Goal: Task Accomplishment & Management: Complete application form

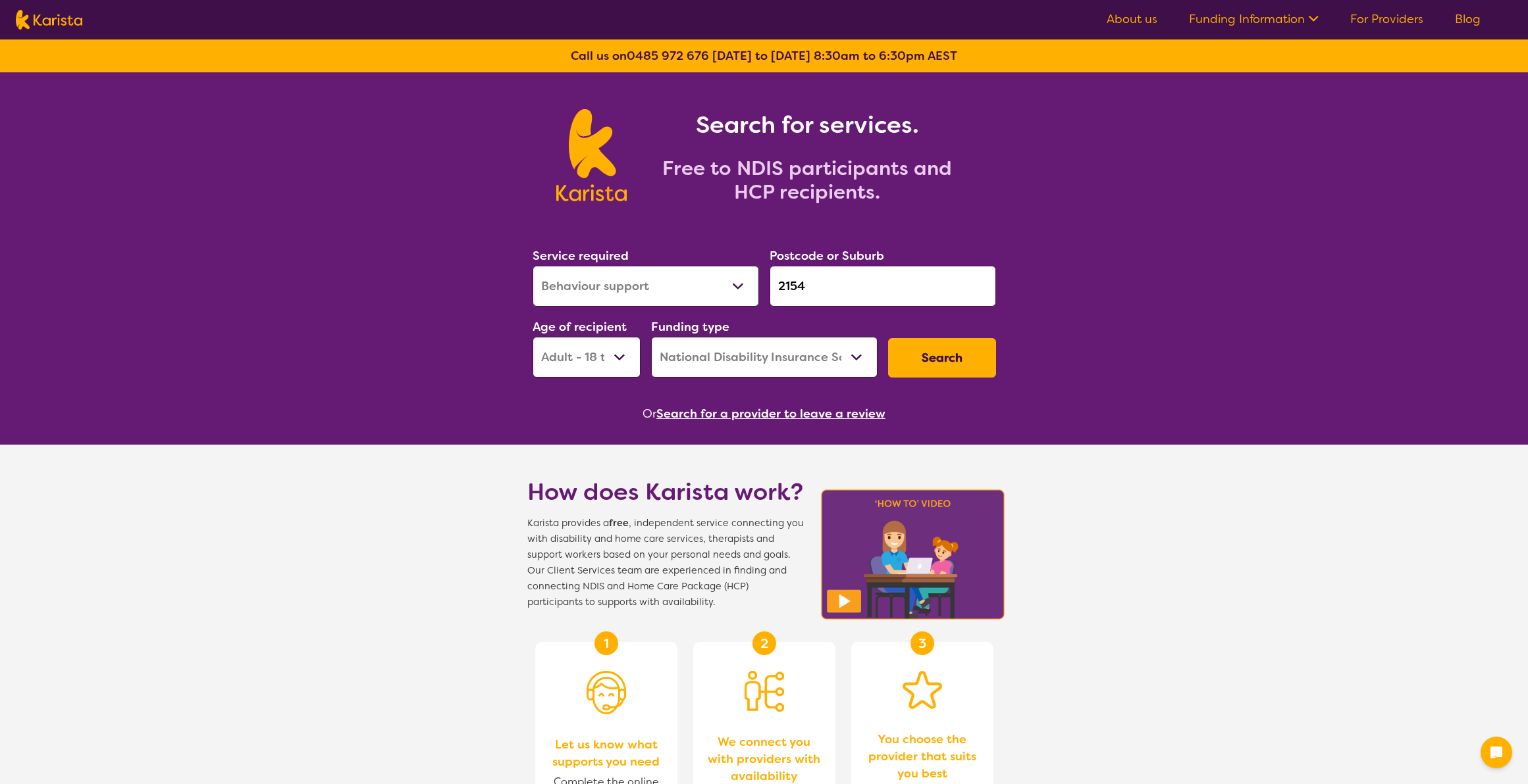
select select "Behaviour support"
select select "AD"
select select "NDIS"
click at [596, 287] on select "Allied Health Assistant Assessment ([MEDICAL_DATA] or [MEDICAL_DATA]) Behaviour…" at bounding box center [645, 287] width 226 height 41
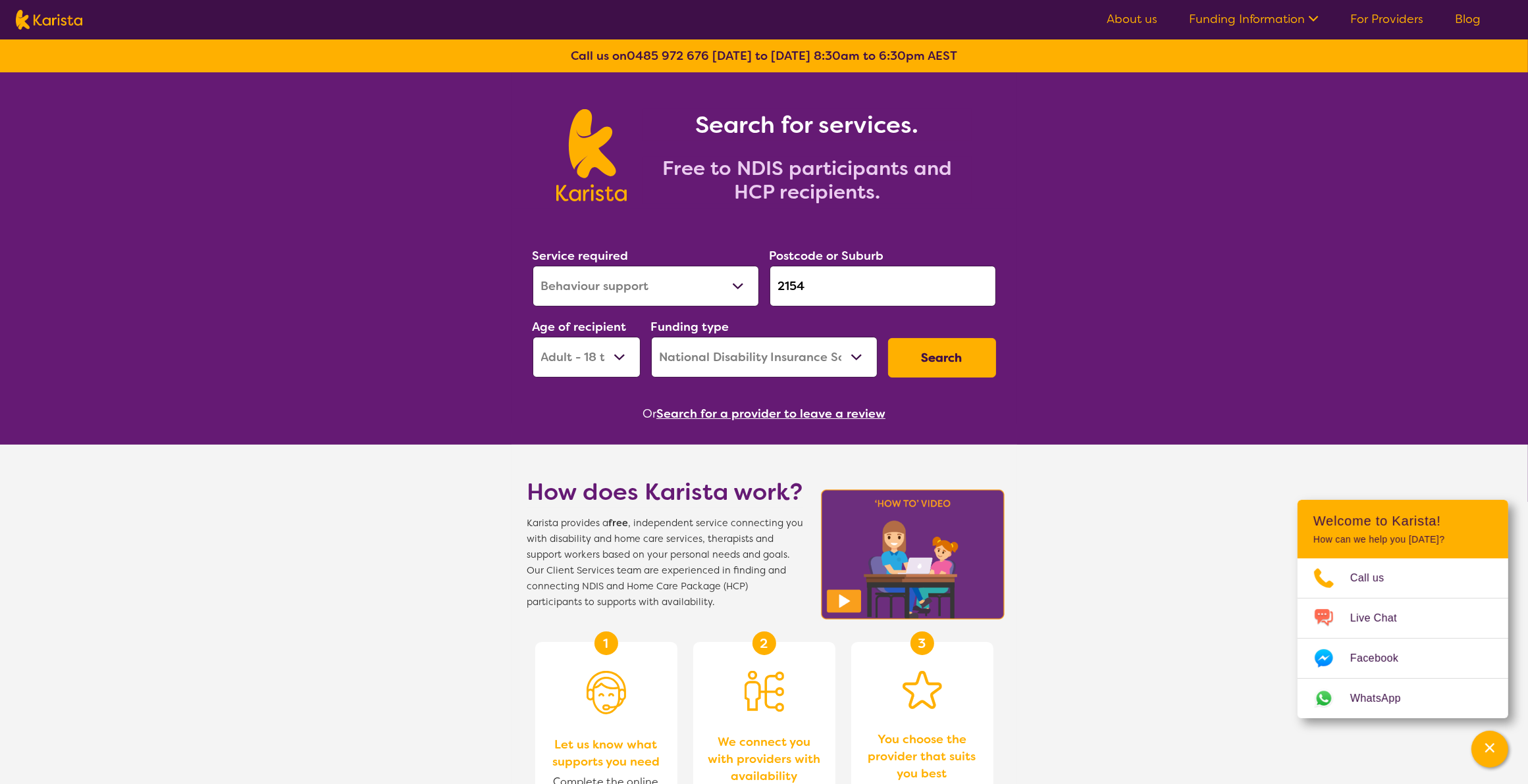
click at [533, 266] on select "Allied Health Assistant Assessment ([MEDICAL_DATA] or [MEDICAL_DATA]) Behaviour…" at bounding box center [645, 287] width 226 height 41
drag, startPoint x: 859, startPoint y: 288, endPoint x: 757, endPoint y: 293, distance: 102.1
click at [757, 293] on div "Service required Allied Health Assistant Assessment ([MEDICAL_DATA] or [MEDICAL…" at bounding box center [764, 312] width 474 height 143
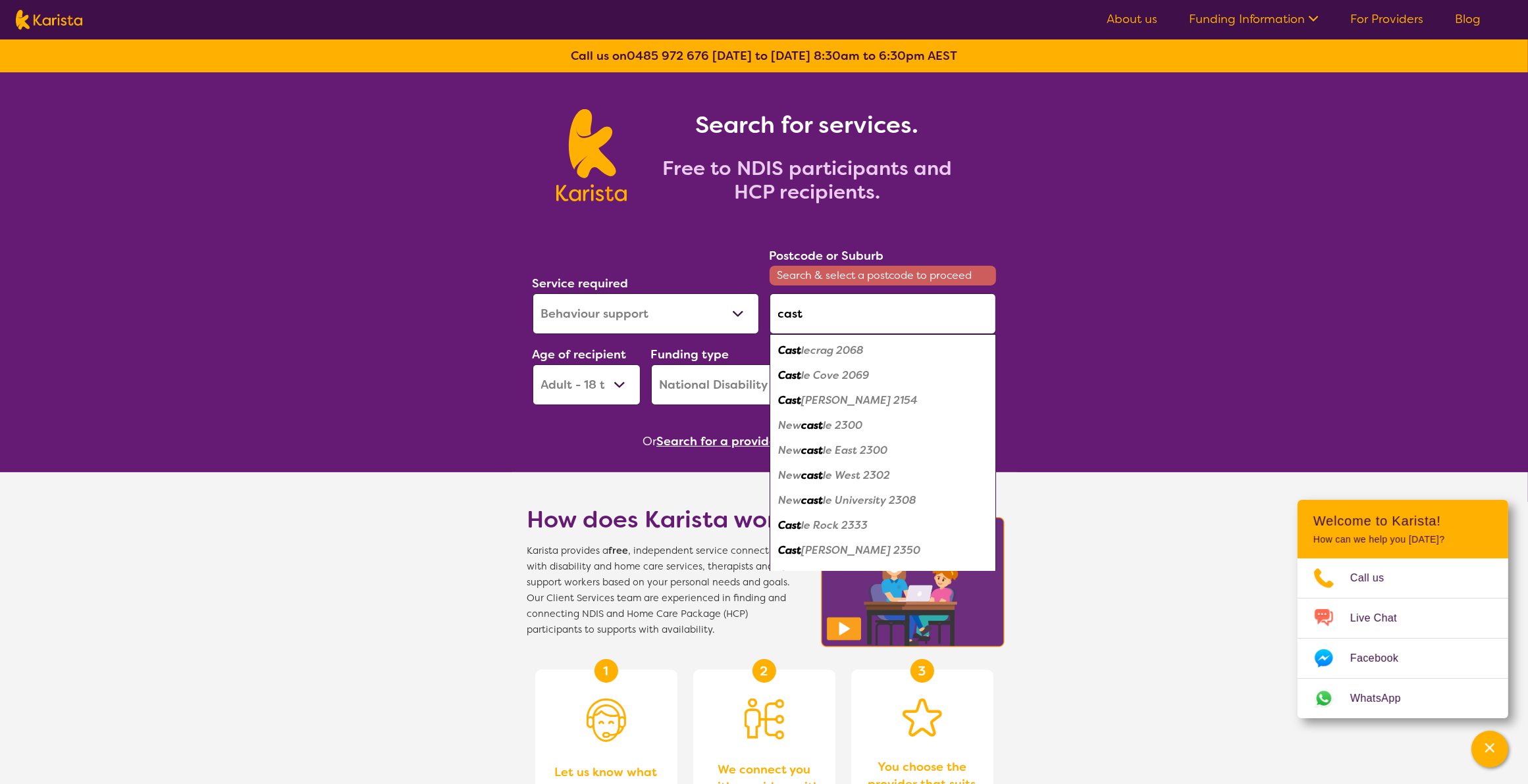
click at [847, 409] on div "Cast [PERSON_NAME] 2154" at bounding box center [882, 400] width 213 height 25
type input "2154"
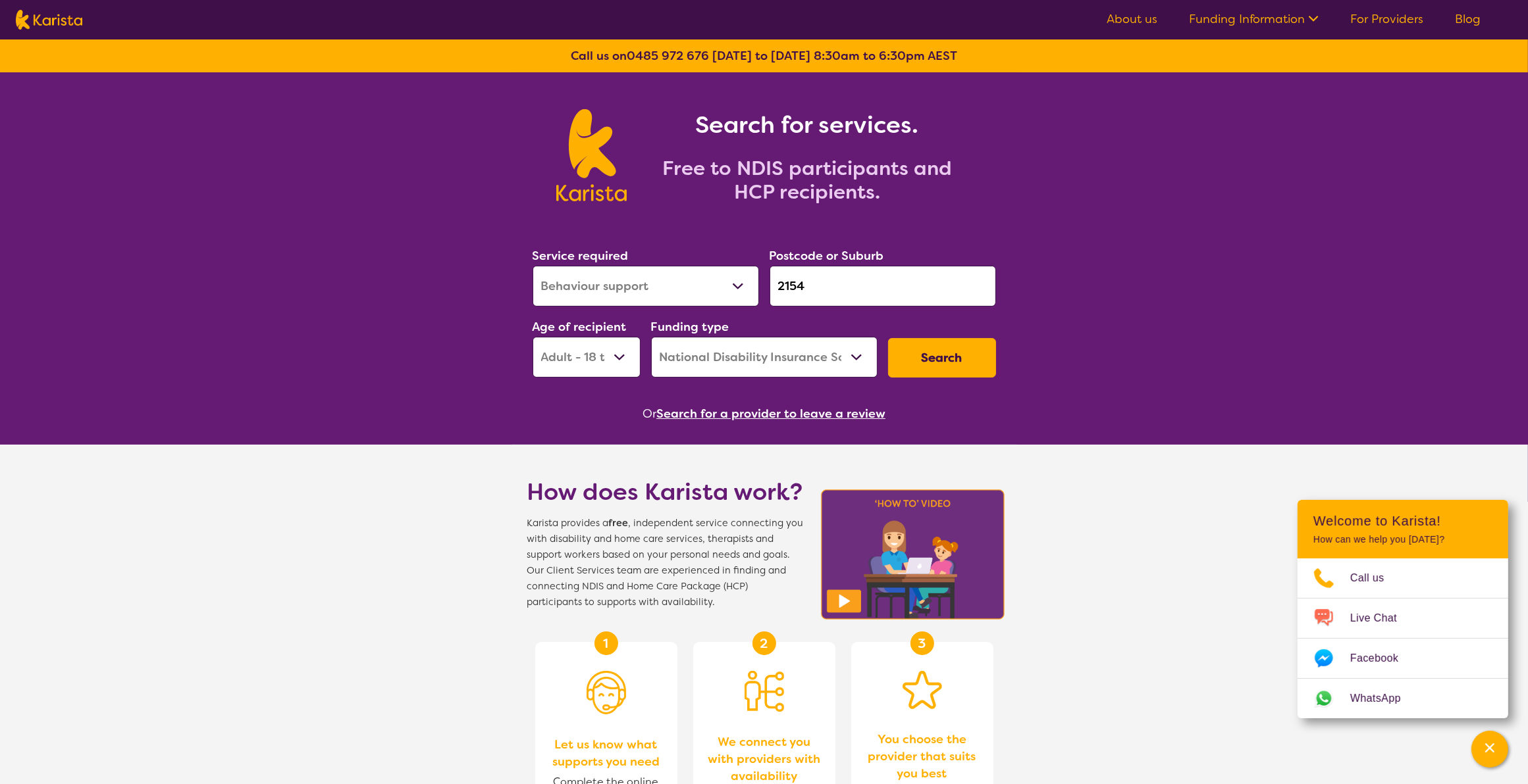
click at [613, 358] on select "Early Childhood - 0 to 9 Child - 10 to 11 Adolescent - 12 to 17 Adult - 18 to 6…" at bounding box center [586, 357] width 108 height 41
click at [533, 337] on select "Early Childhood - 0 to 9 Child - 10 to 11 Adolescent - 12 to 17 Adult - 18 to 6…" at bounding box center [586, 357] width 108 height 41
click at [952, 355] on button "Search" at bounding box center [942, 358] width 108 height 39
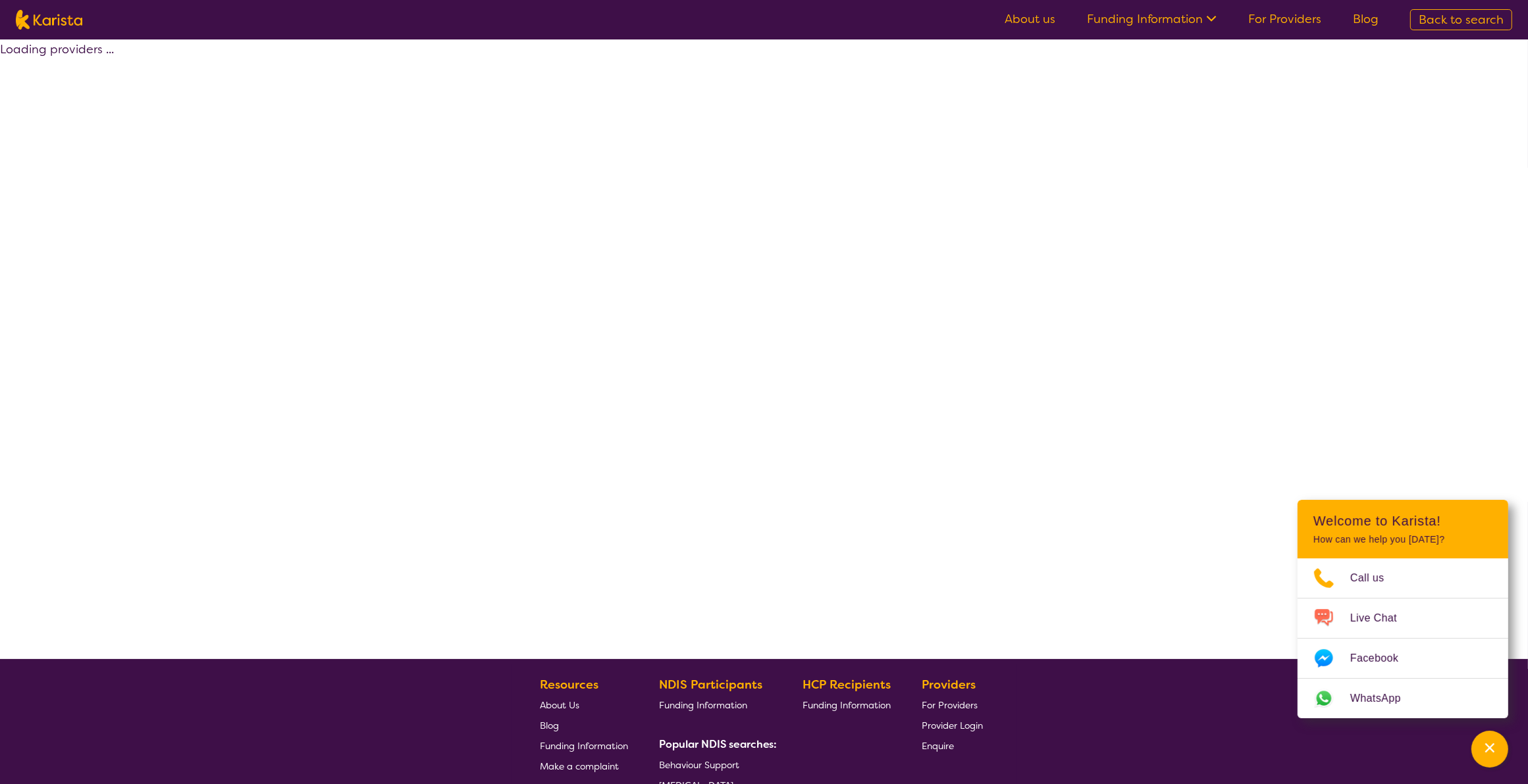
select select "by_score"
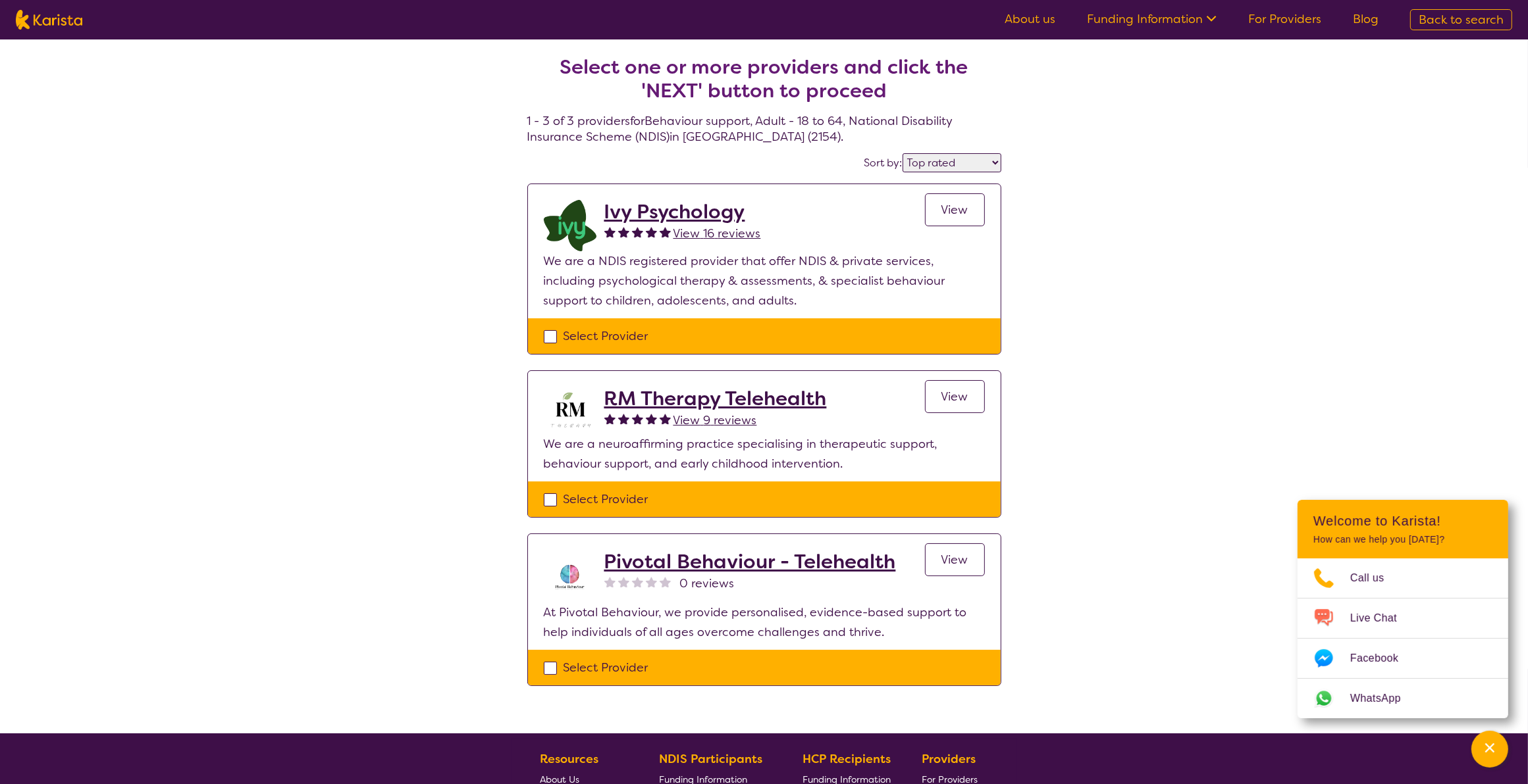
click at [549, 332] on div "Select Provider" at bounding box center [764, 336] width 441 height 20
checkbox input "true"
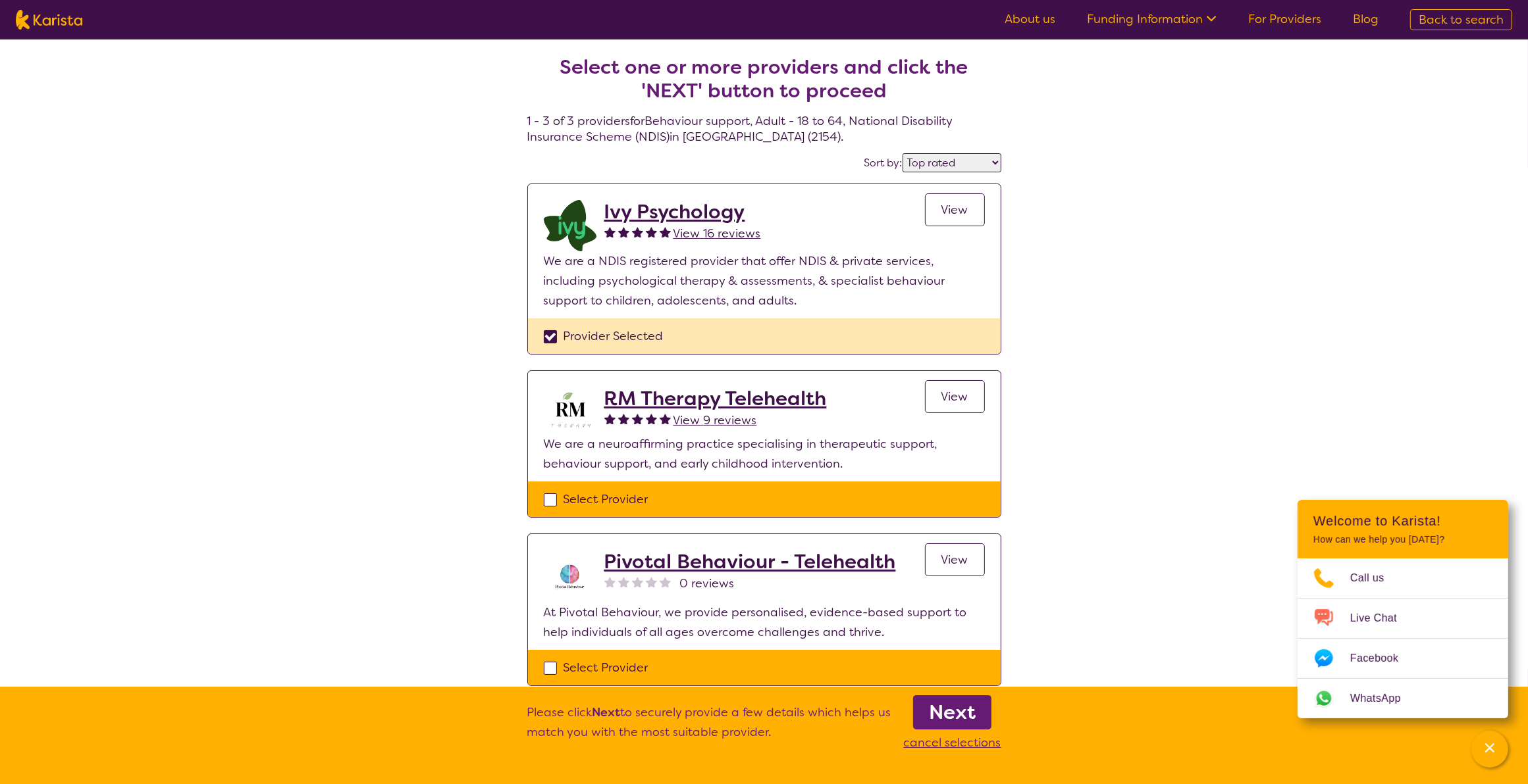
click at [548, 504] on div "Select Provider" at bounding box center [764, 499] width 441 height 20
checkbox input "true"
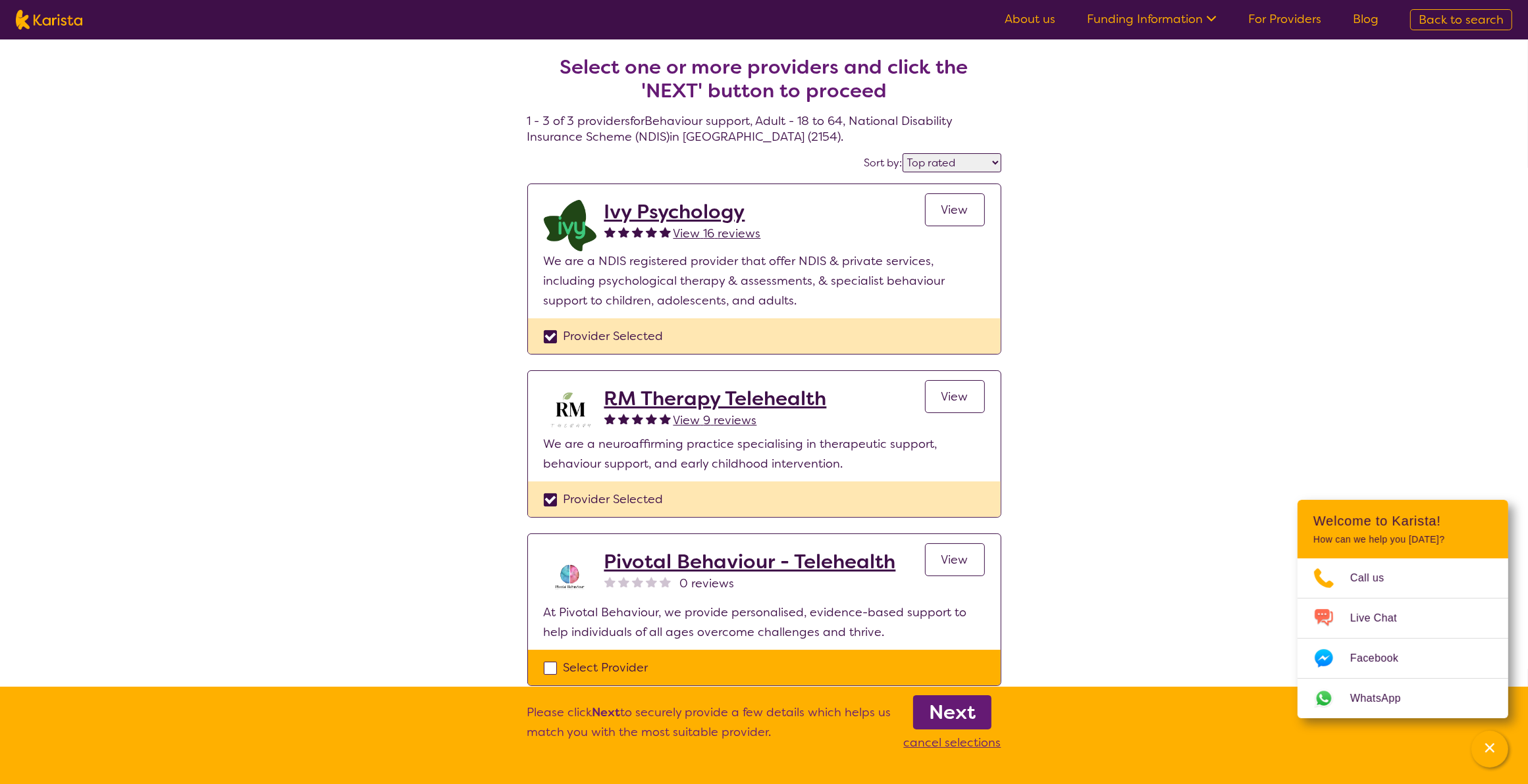
click at [545, 671] on div "Select Provider" at bounding box center [764, 668] width 441 height 20
checkbox input "true"
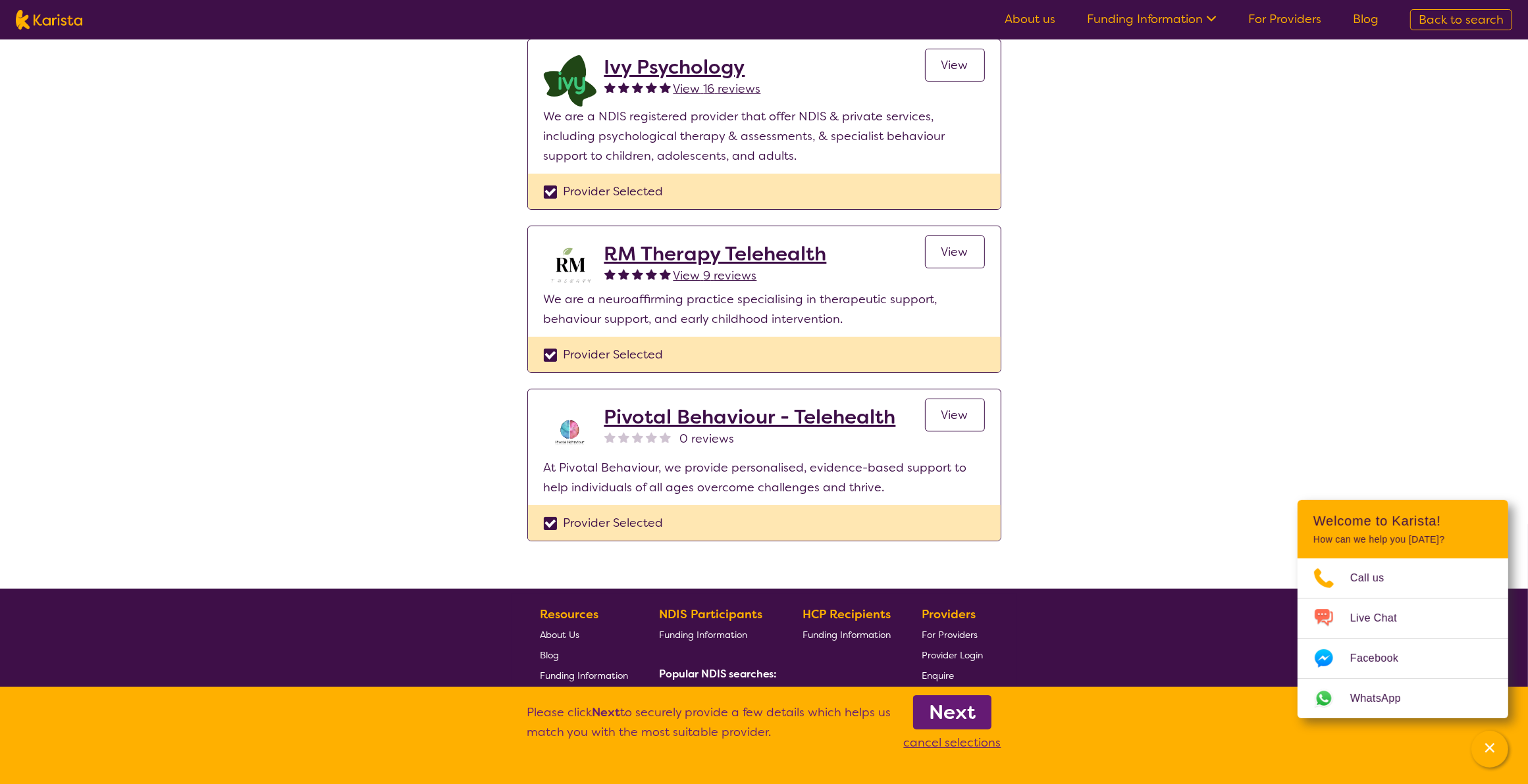
scroll to position [164, 0]
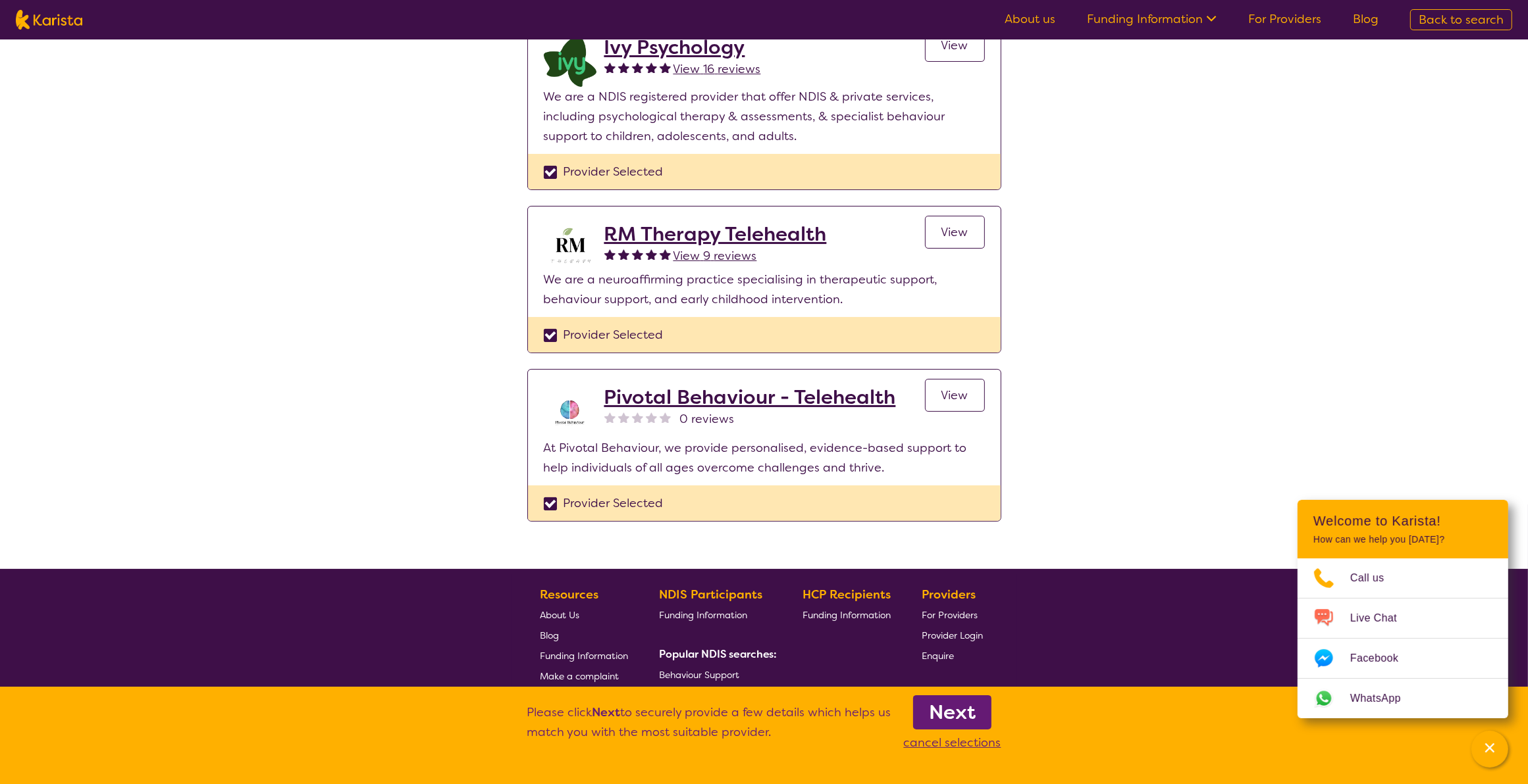
click at [948, 712] on b "Next" at bounding box center [952, 713] width 47 height 26
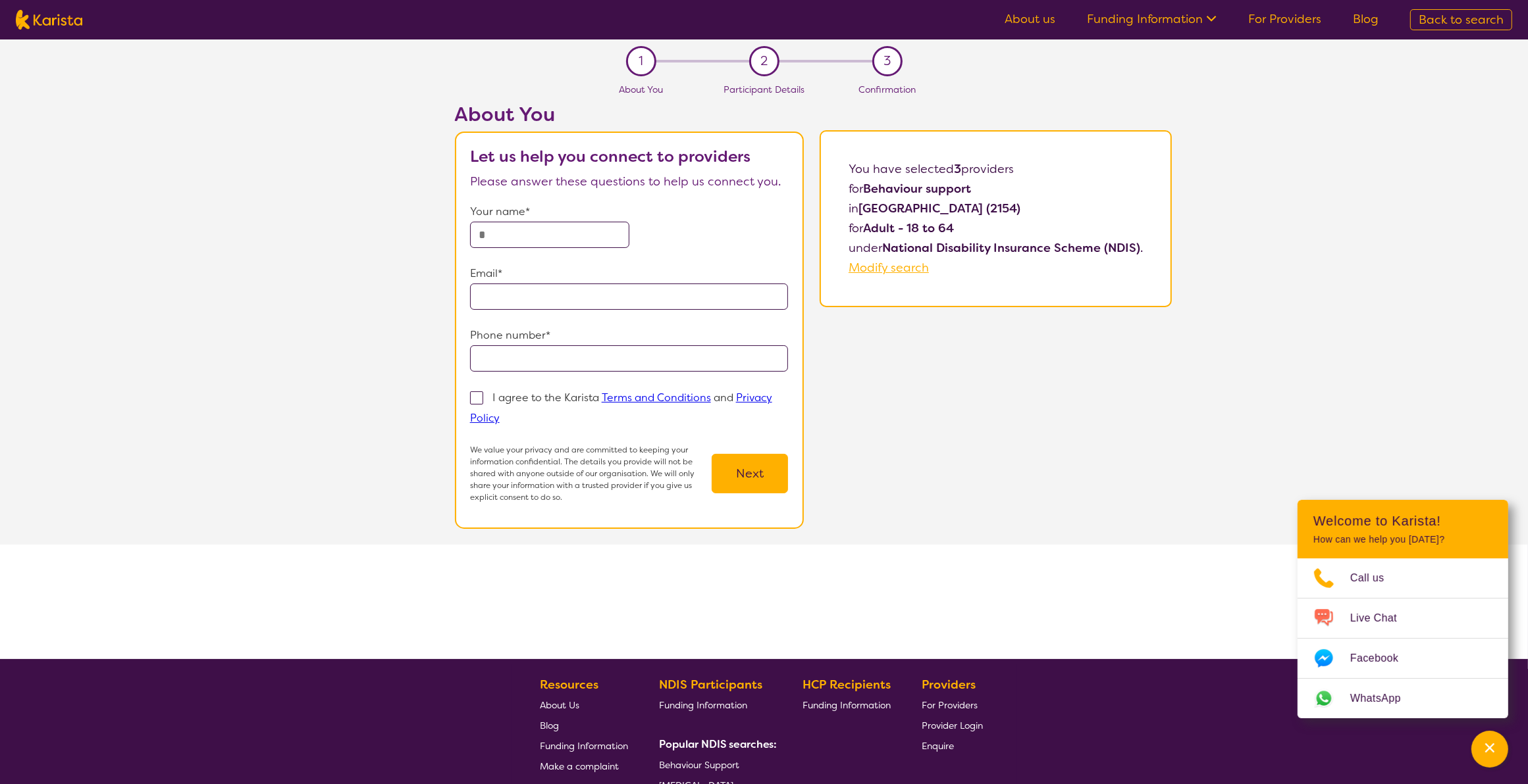
click at [534, 240] on input "text" at bounding box center [550, 234] width 159 height 26
type input "**********"
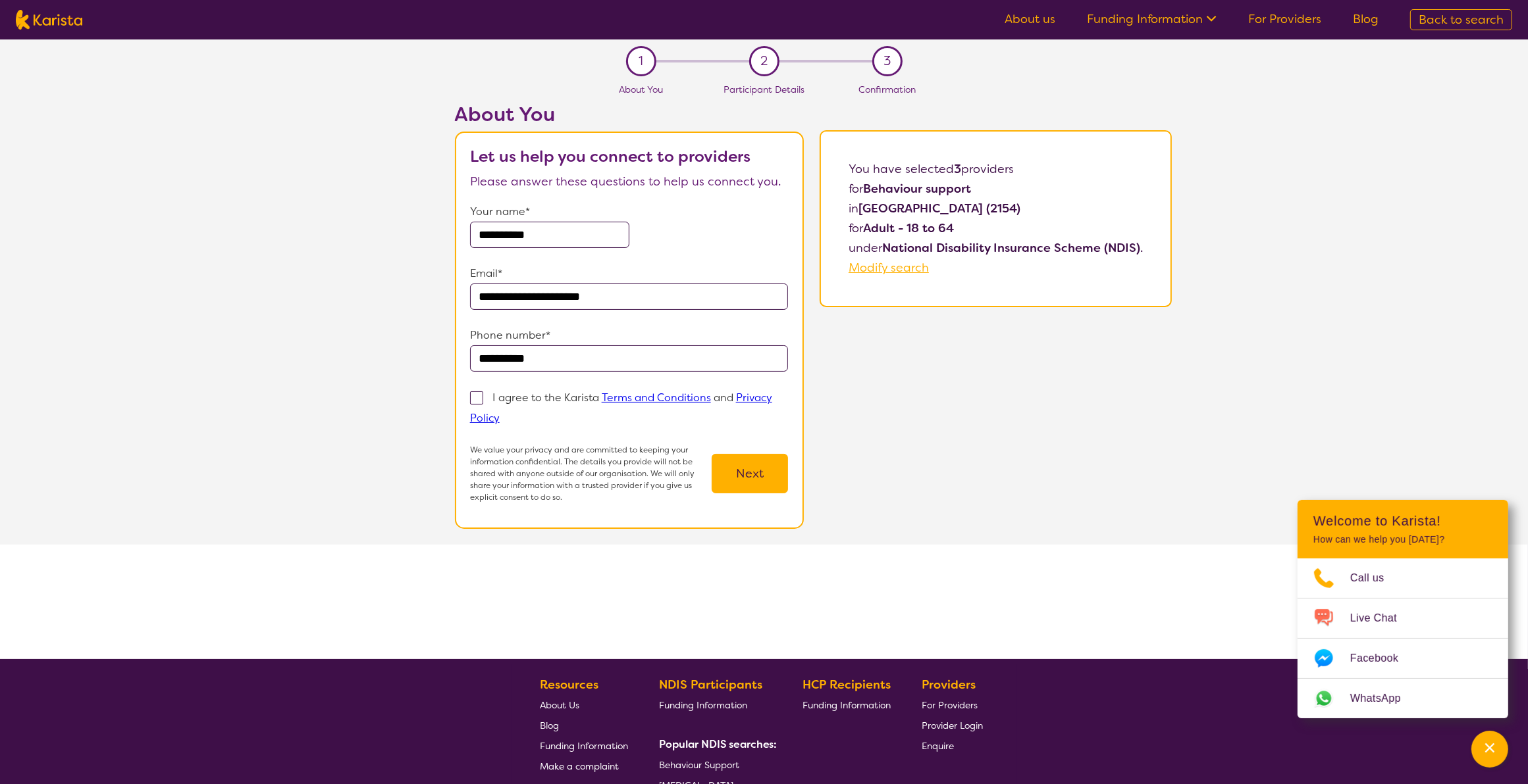
click at [480, 400] on span at bounding box center [477, 399] width 13 height 13
click at [500, 414] on input "I agree to the Karista Terms and Conditions and Privacy Policy" at bounding box center [504, 417] width 8 height 8
checkbox input "true"
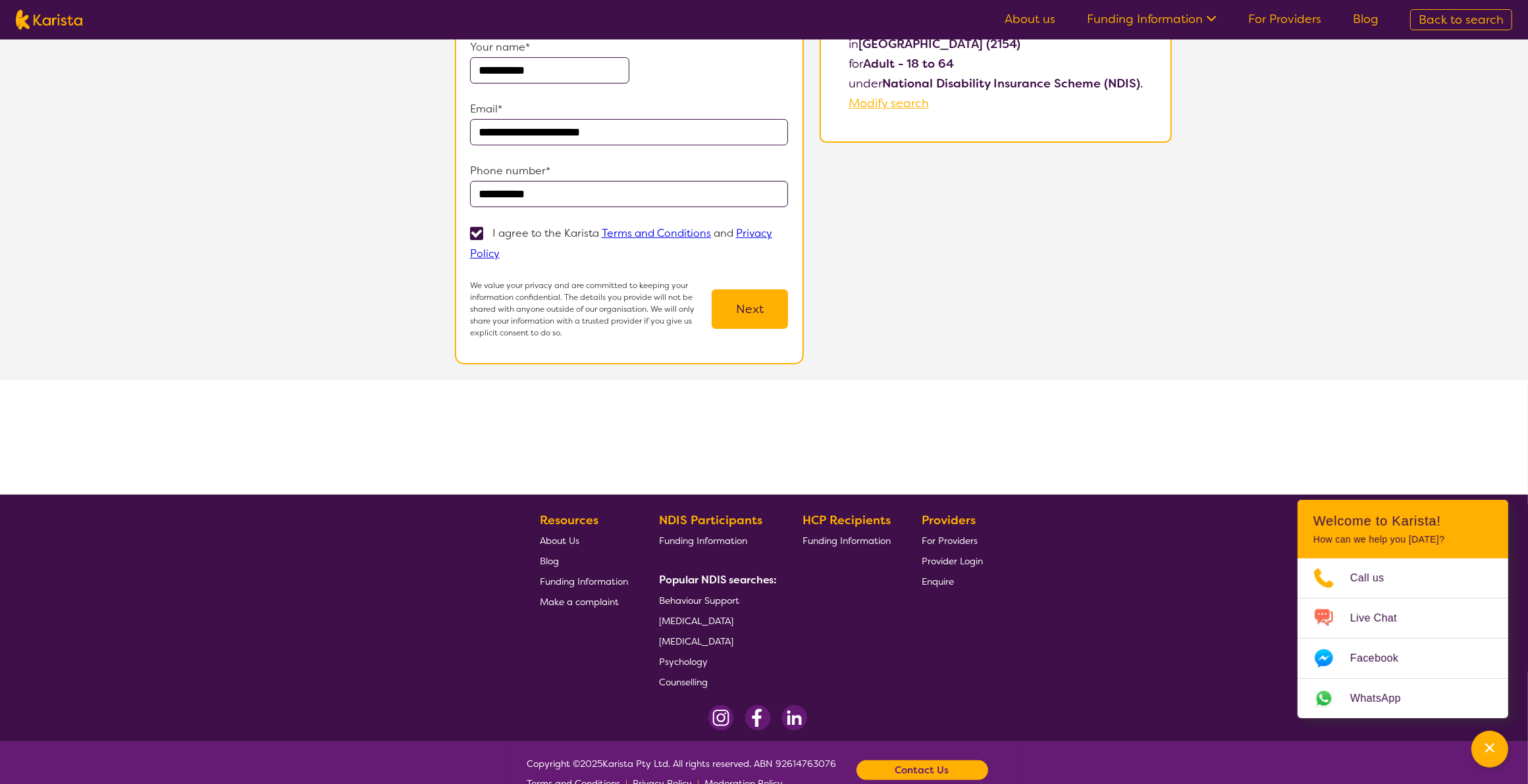
select select "by_score"
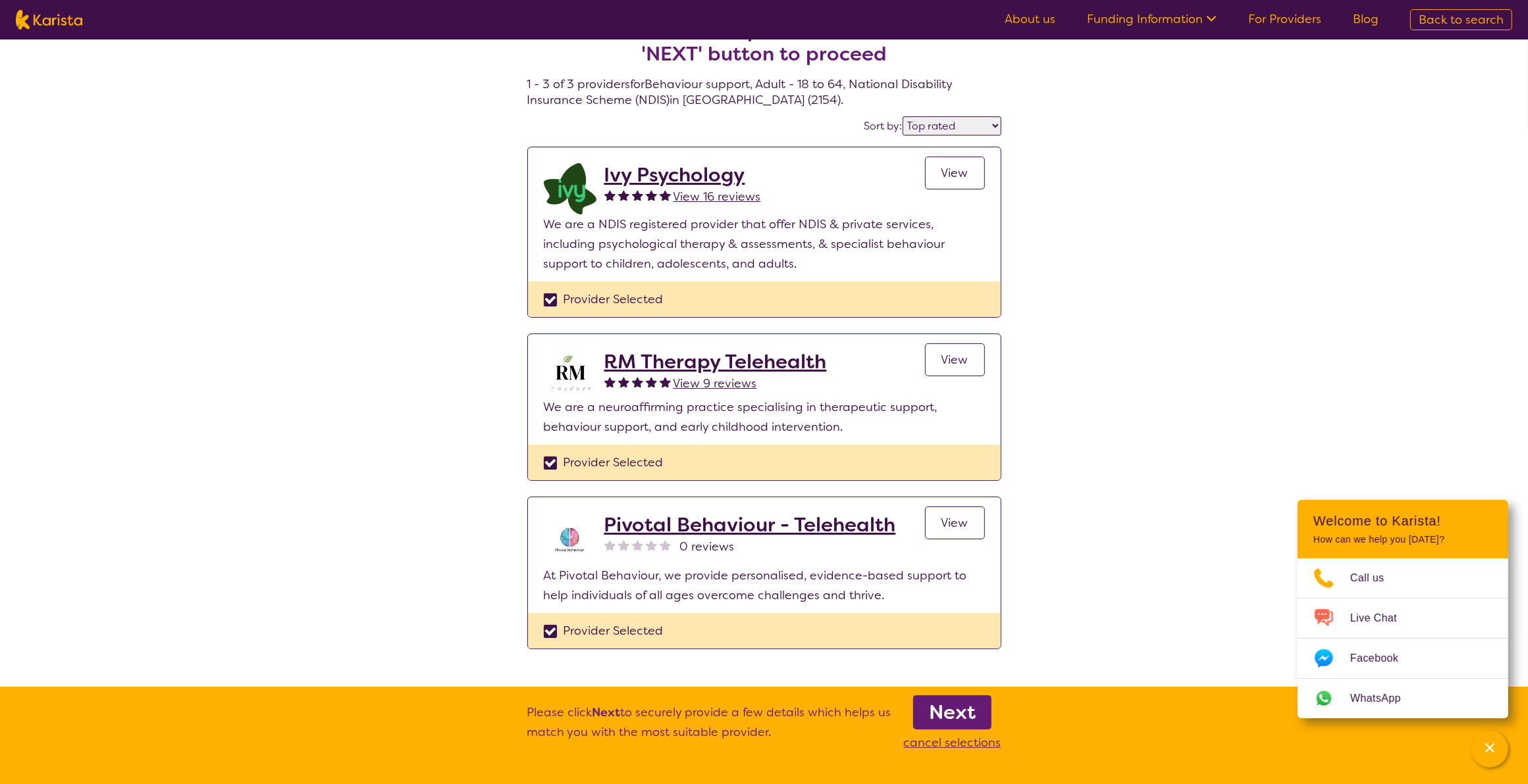
scroll to position [0, 0]
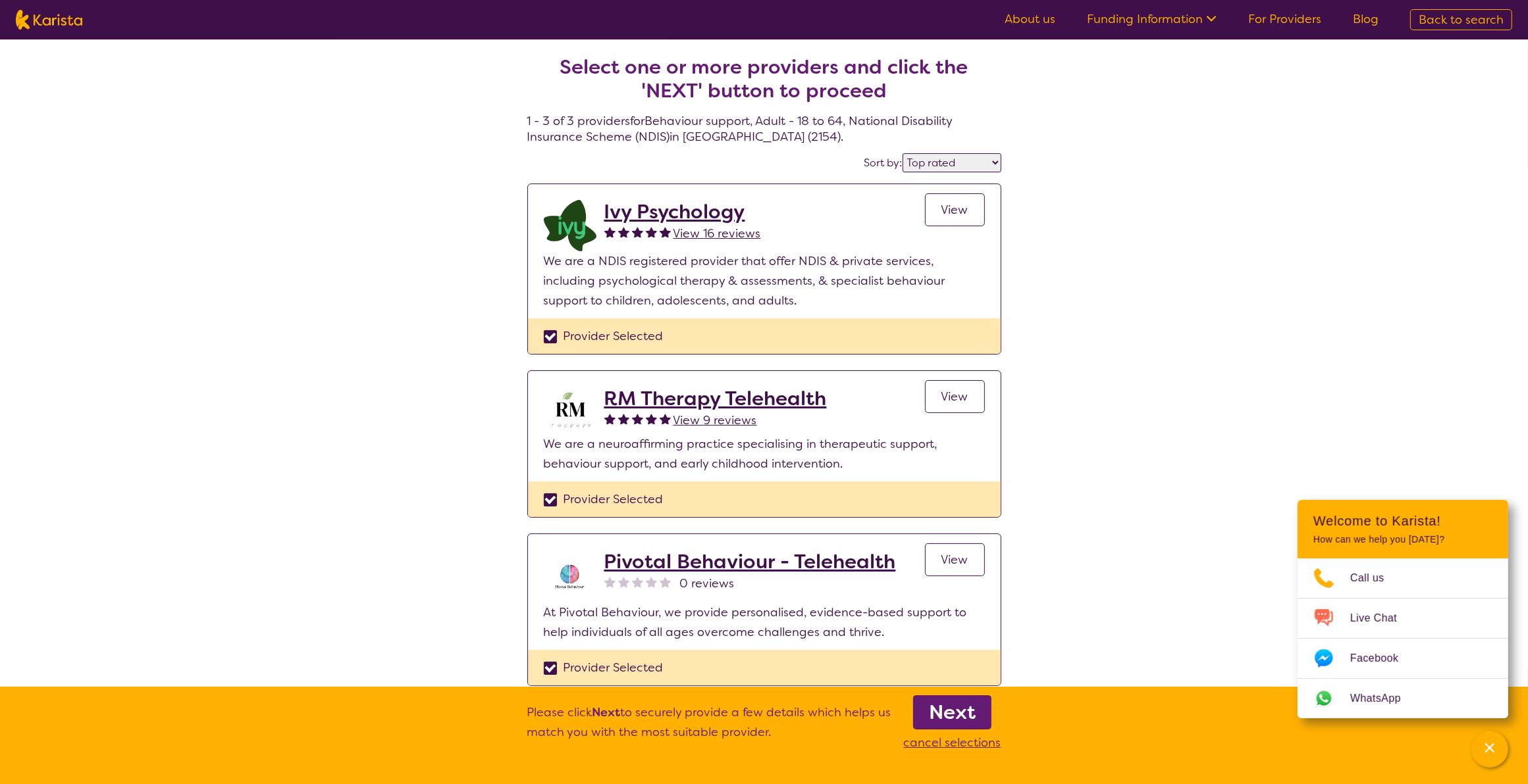
click at [696, 208] on h2 "Ivy Psychology" at bounding box center [682, 211] width 157 height 23
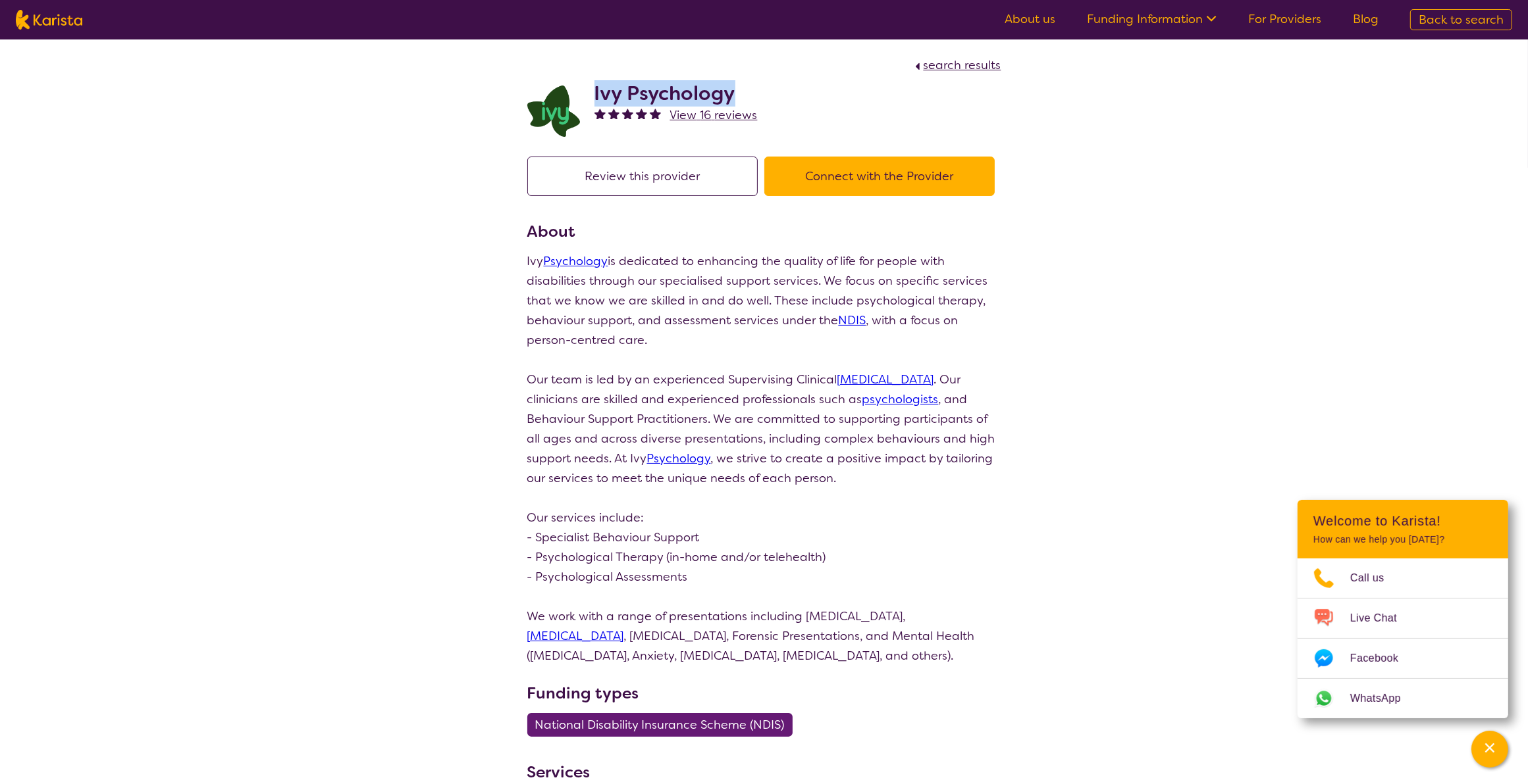
drag, startPoint x: 751, startPoint y: 97, endPoint x: 597, endPoint y: 97, distance: 154.0
click at [597, 97] on h2 "Ivy Psychology" at bounding box center [676, 93] width 163 height 23
copy h2 "Ivy Psychology"
click at [913, 177] on button "Connect with the Provider" at bounding box center [880, 176] width 231 height 39
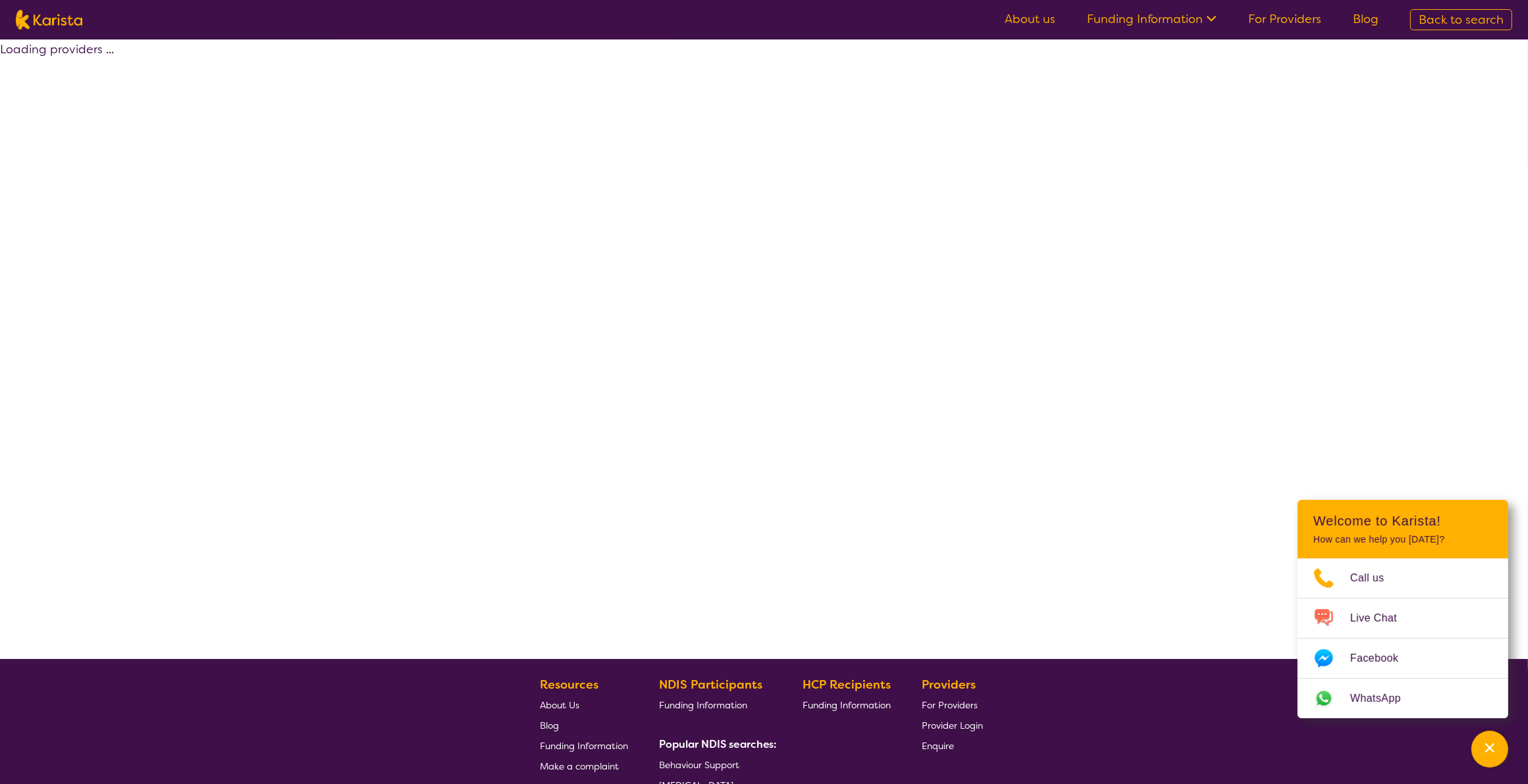
select select "by_score"
